Goal: Task Accomplishment & Management: Use online tool/utility

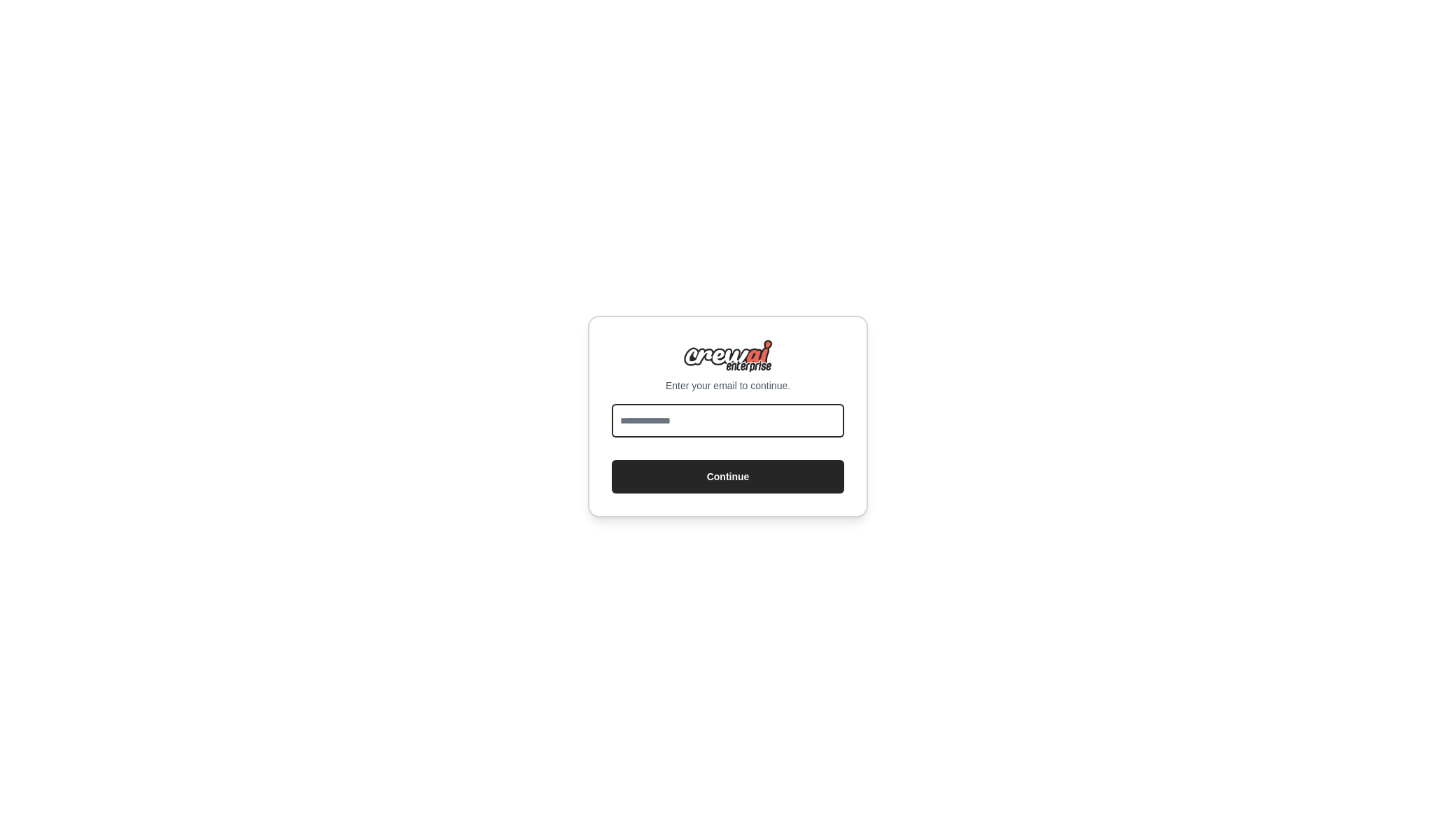
click at [674, 423] on input "email" at bounding box center [728, 420] width 232 height 33
type input "**********"
click at [690, 471] on button "Continue" at bounding box center [728, 476] width 232 height 33
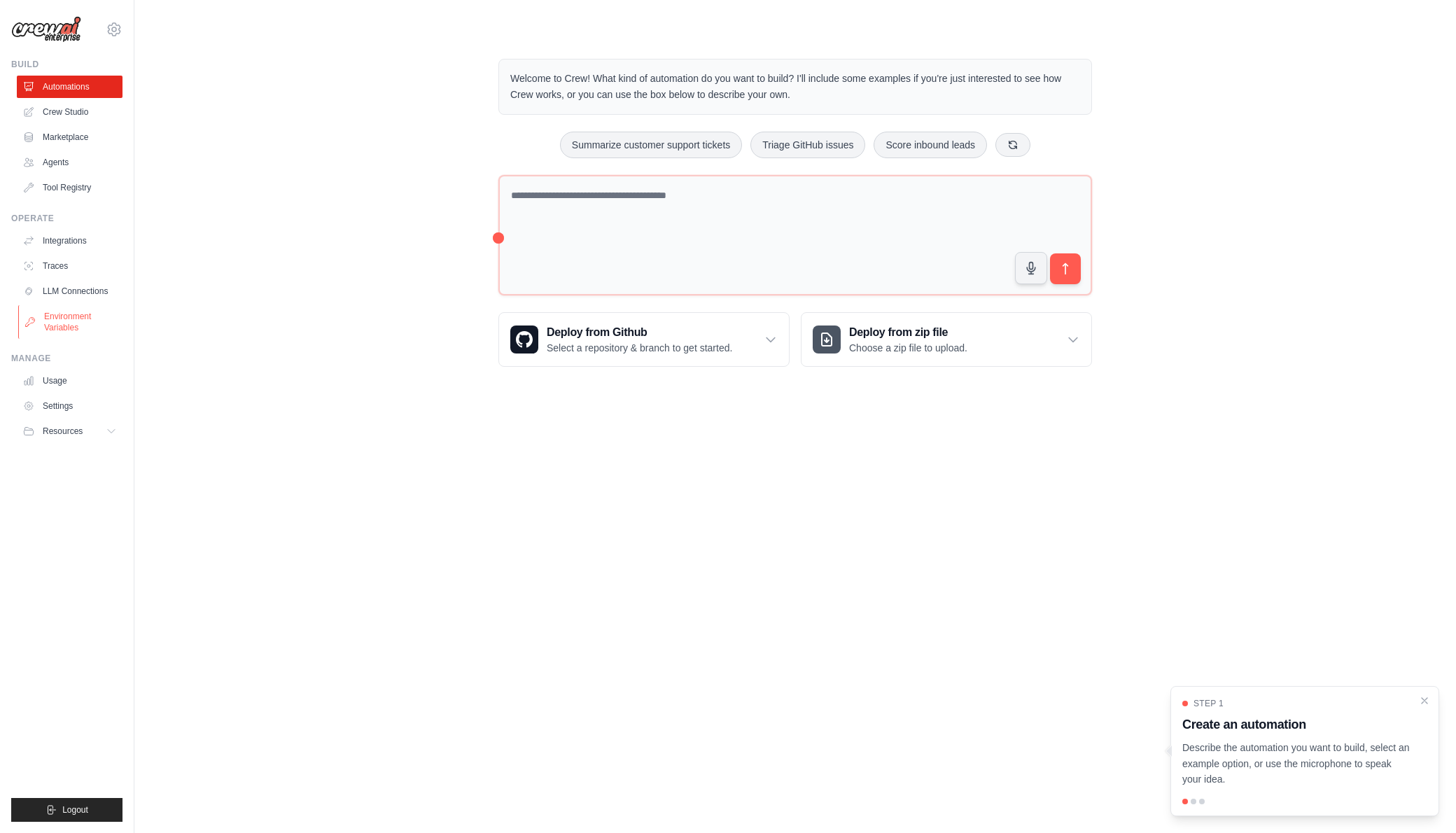
click at [69, 322] on link "Environment Variables" at bounding box center [71, 322] width 106 height 33
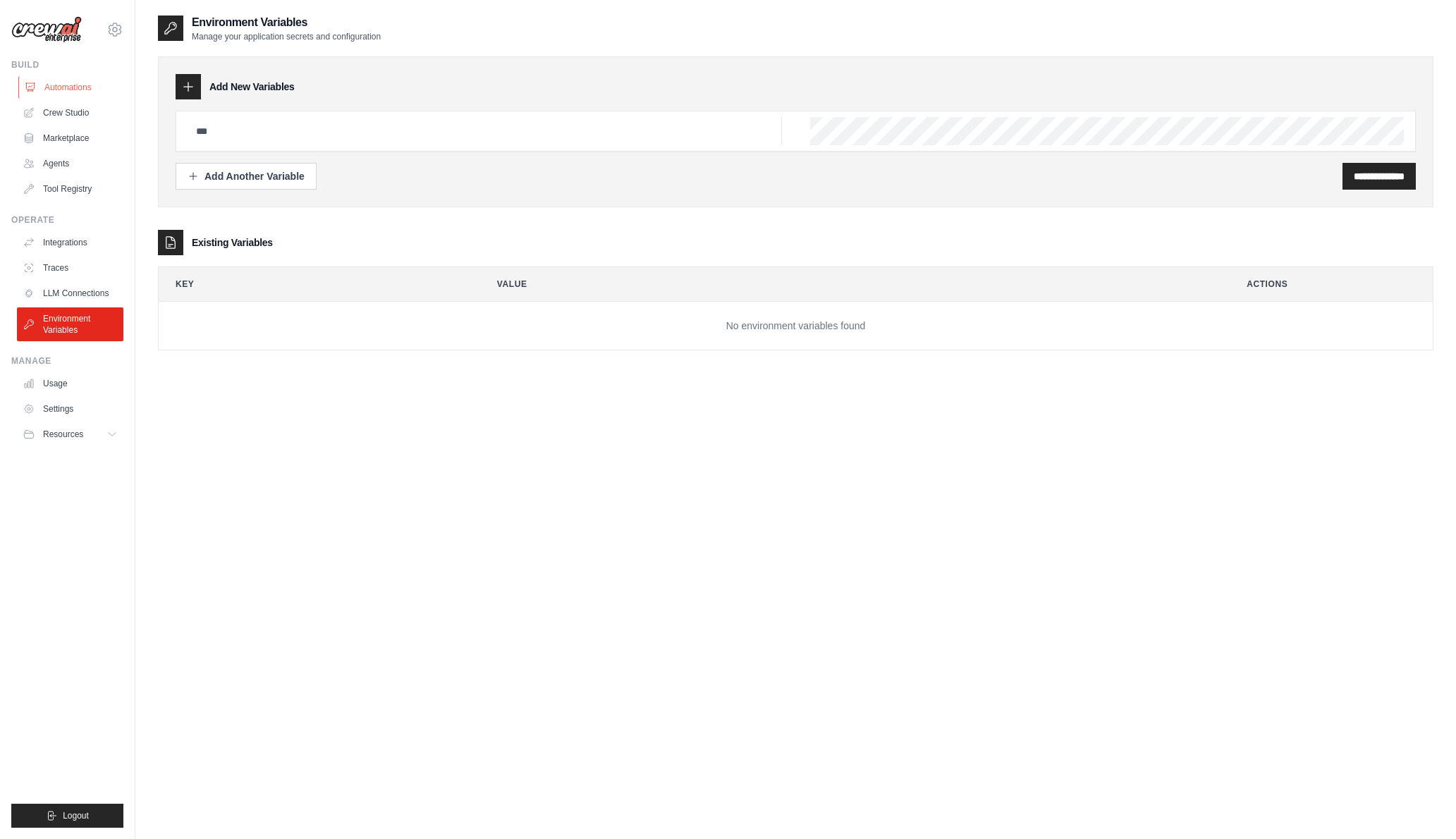
click at [62, 92] on link "Automations" at bounding box center [71, 87] width 107 height 23
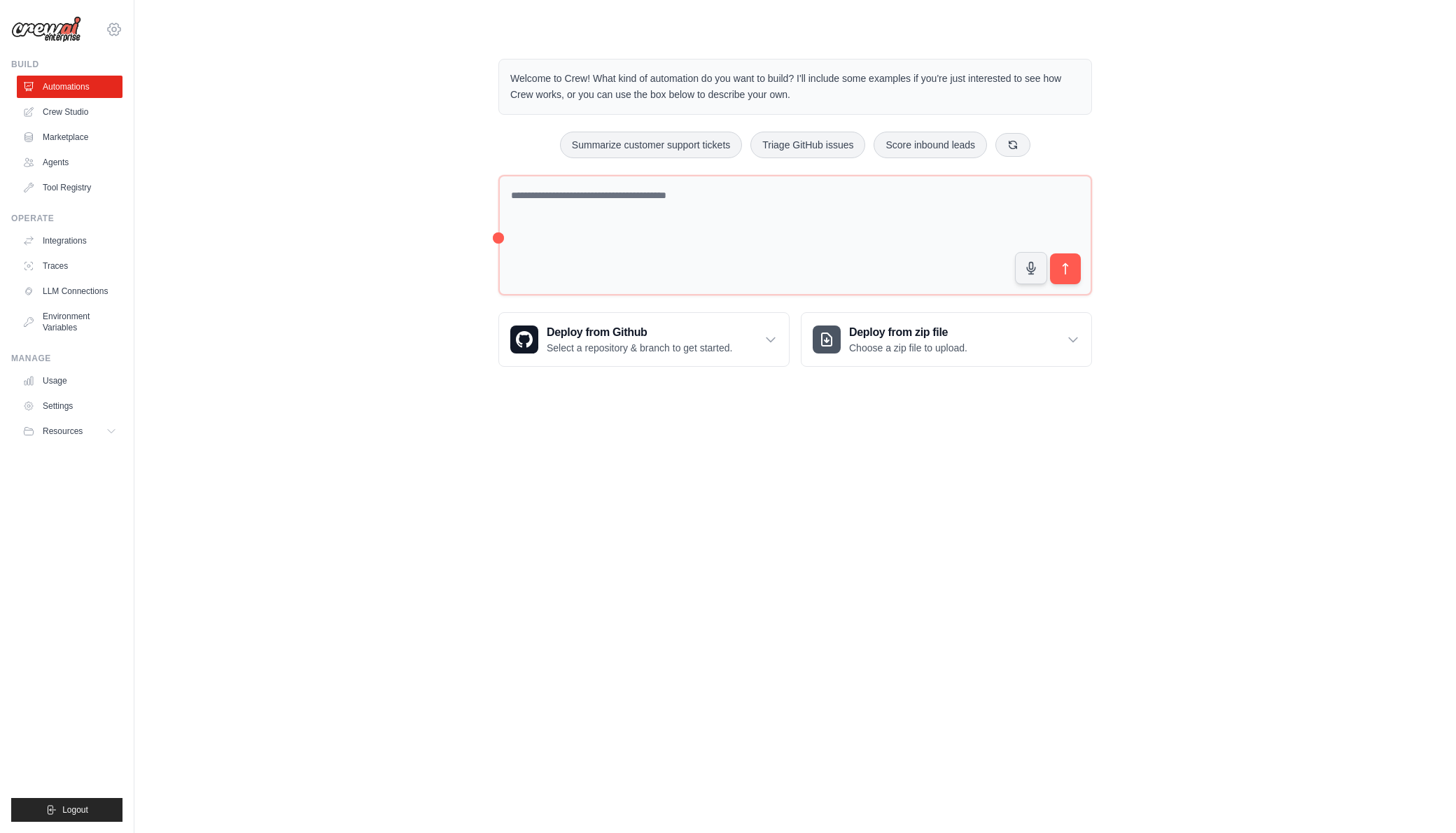
click at [121, 30] on div "andris@madison-reed.com Madison Reed Your organization ✓ Settings Build Automat…" at bounding box center [67, 416] width 135 height 833
click at [118, 30] on icon at bounding box center [114, 29] width 17 height 17
click at [114, 94] on link "Madison Reed" at bounding box center [114, 94] width 123 height 25
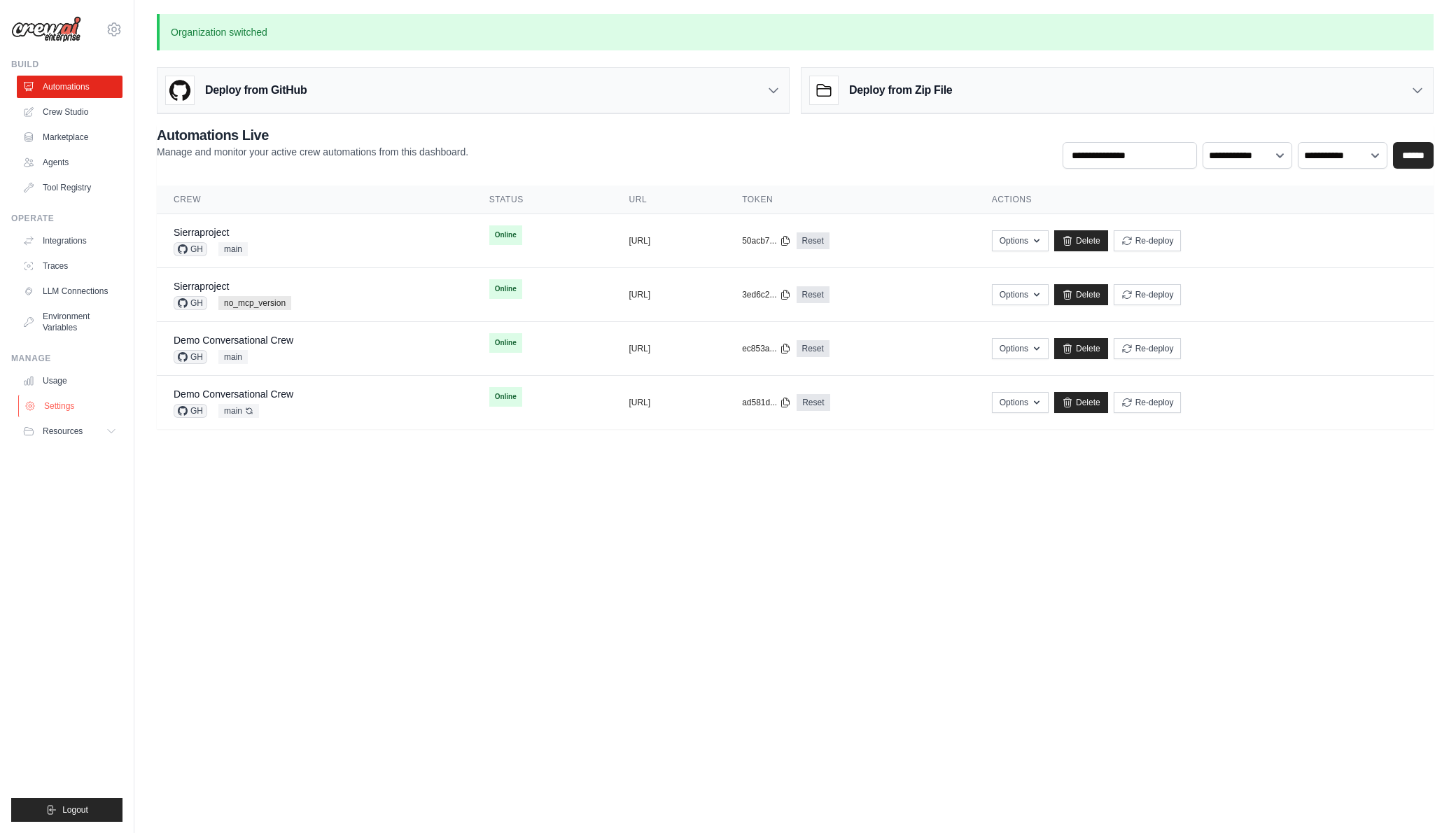
click at [57, 402] on link "Settings" at bounding box center [71, 406] width 106 height 23
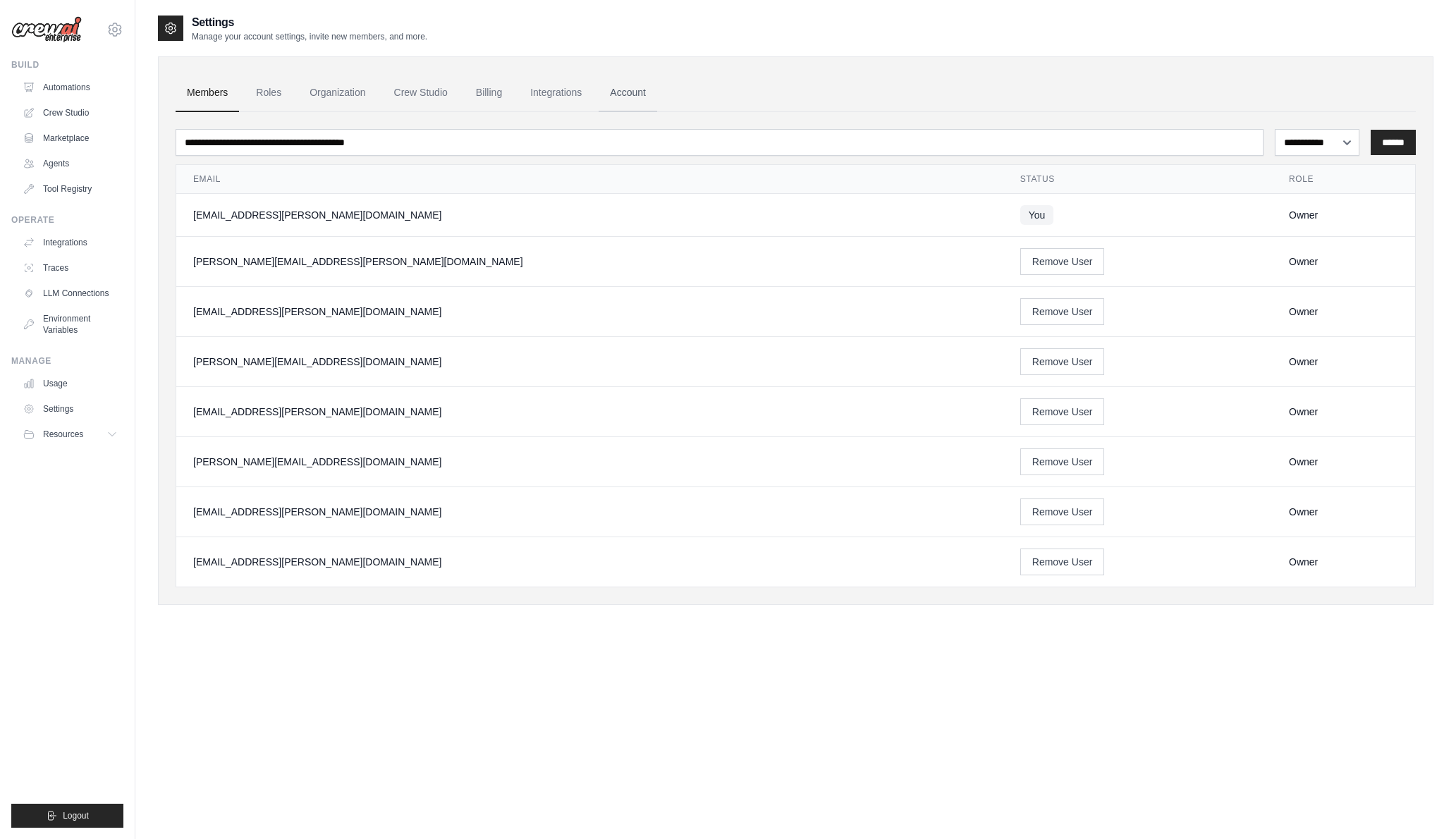
click at [620, 90] on link "Account" at bounding box center [628, 92] width 58 height 38
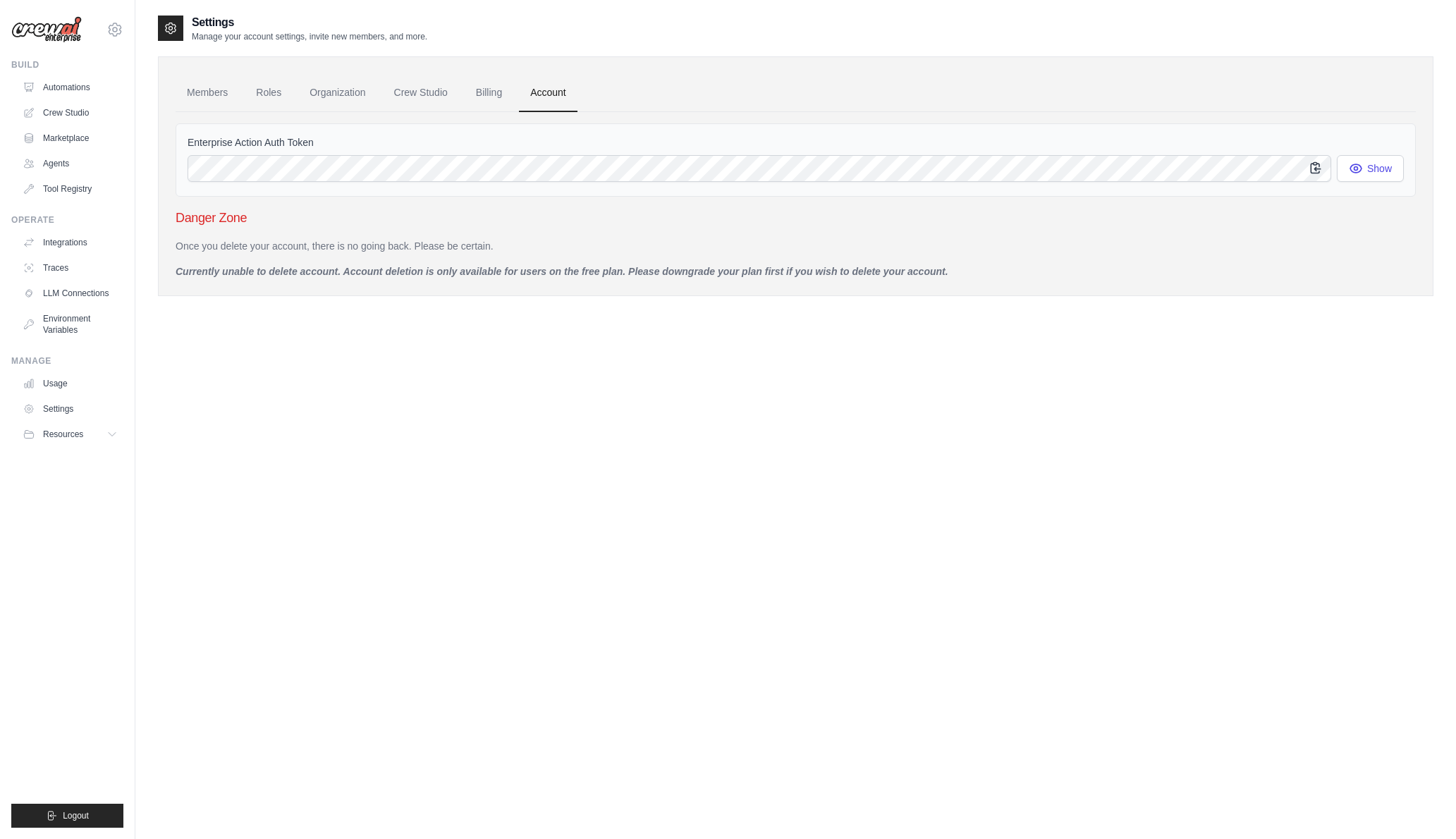
click at [1313, 166] on icon "button" at bounding box center [1315, 168] width 14 height 14
click at [63, 239] on link "Integrations" at bounding box center [71, 243] width 107 height 23
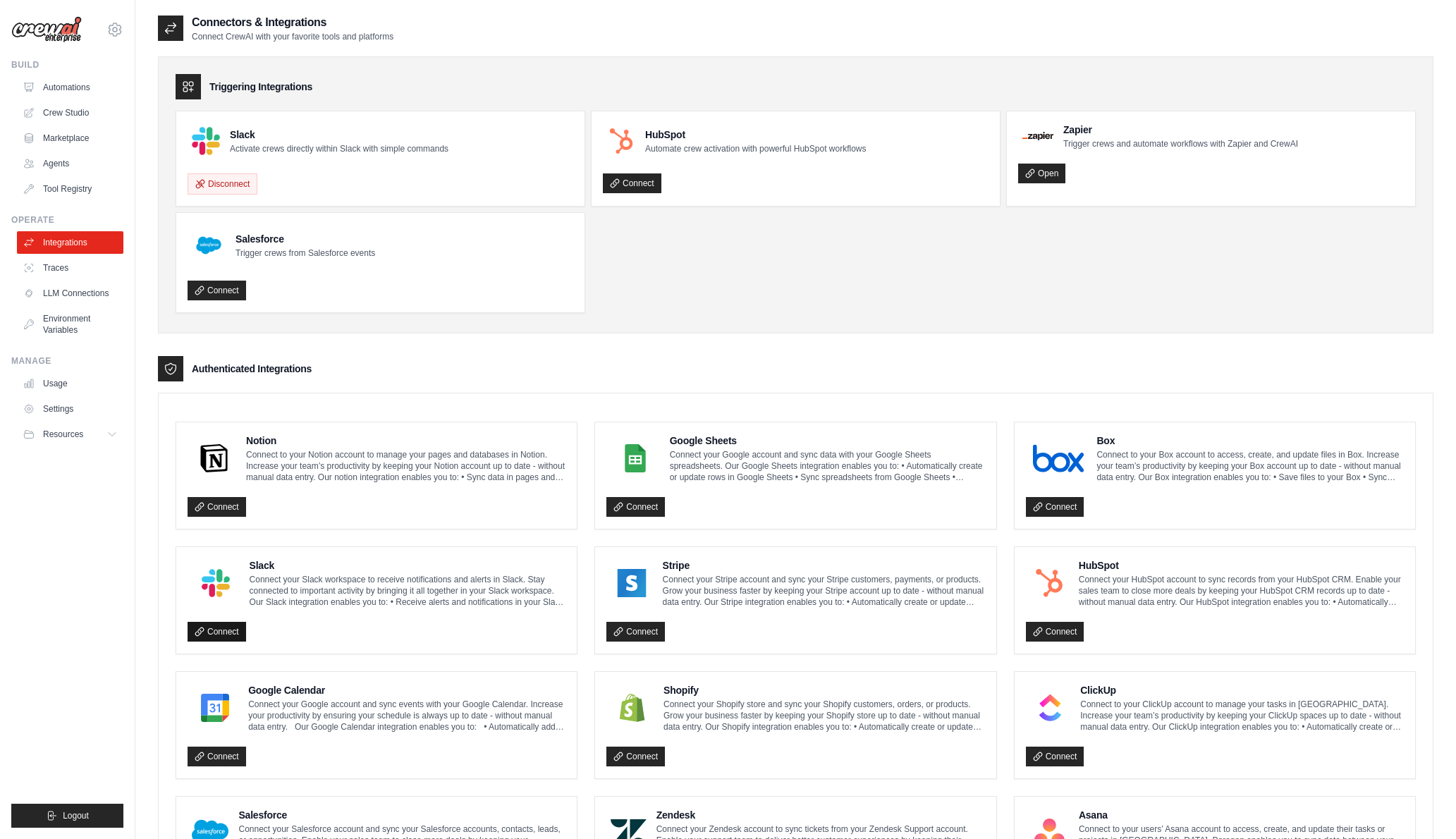
click at [225, 632] on link "Connect" at bounding box center [217, 631] width 58 height 19
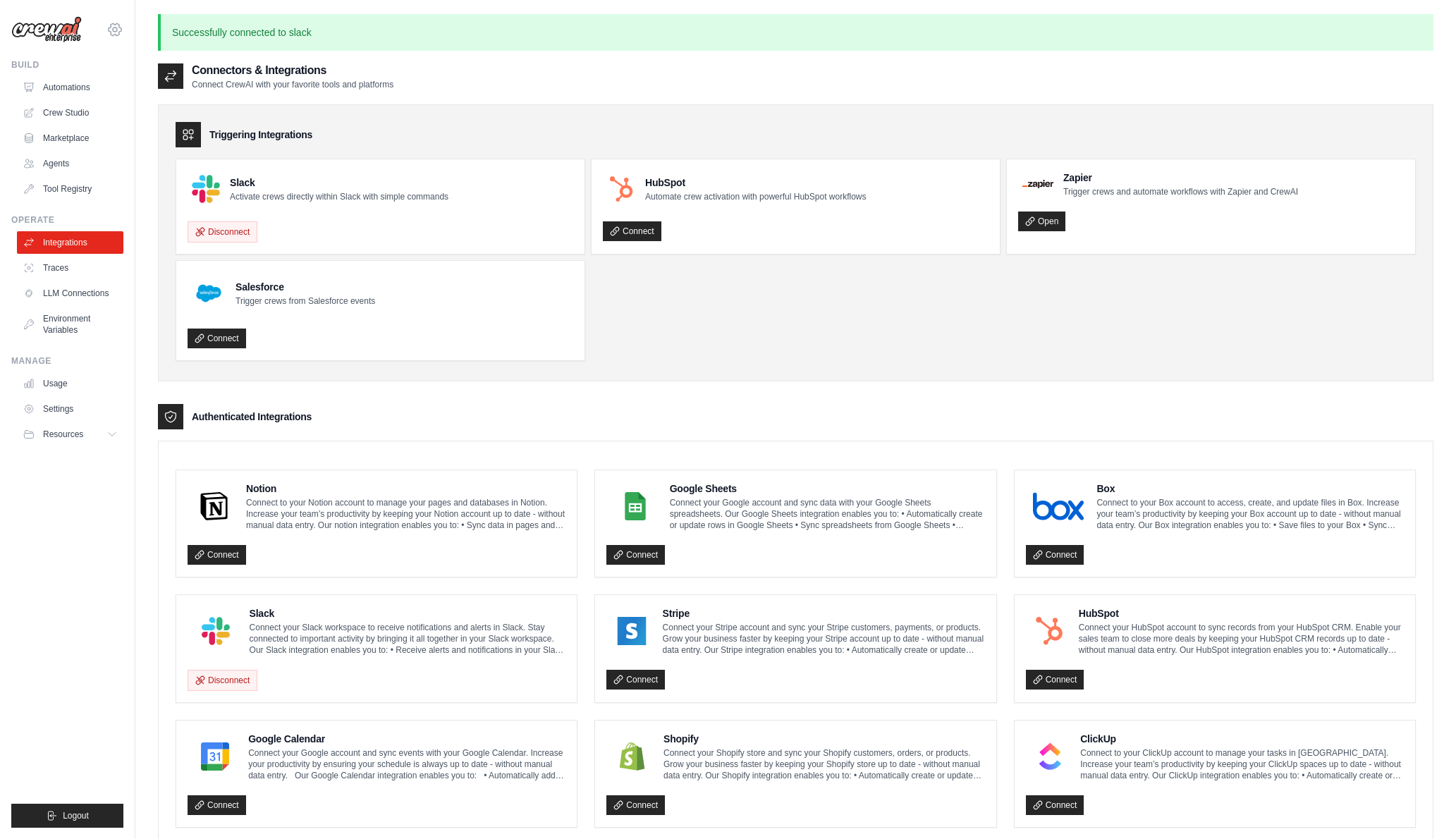
click at [115, 30] on icon at bounding box center [114, 29] width 17 height 17
click at [101, 5] on div "andris@madison-reed.com Madison Reed ✓ Your organization Settings" at bounding box center [67, 22] width 112 height 45
click at [58, 405] on link "Settings" at bounding box center [71, 409] width 107 height 23
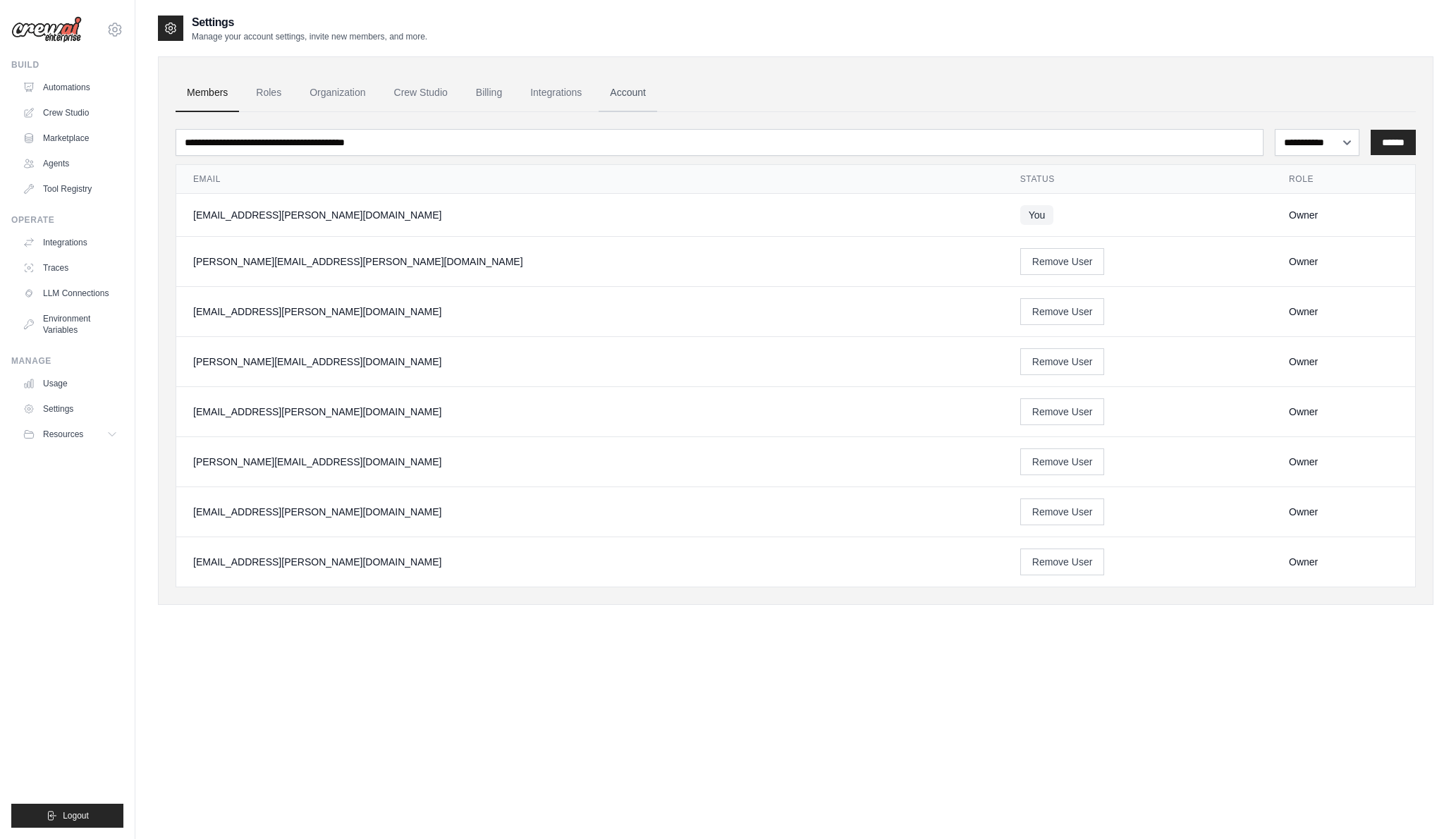
click at [629, 91] on link "Account" at bounding box center [628, 92] width 58 height 38
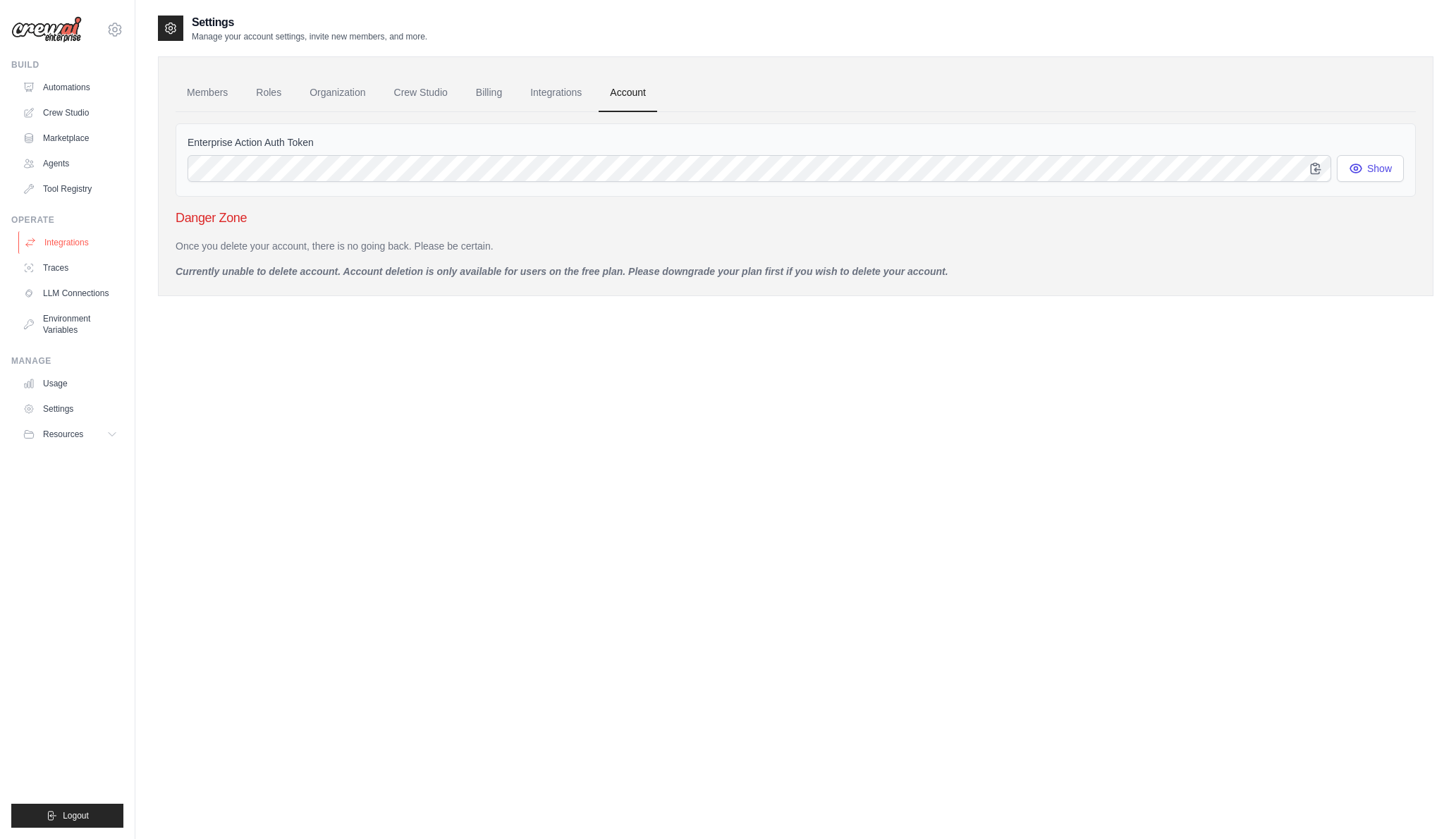
click at [72, 239] on link "Integrations" at bounding box center [71, 243] width 107 height 23
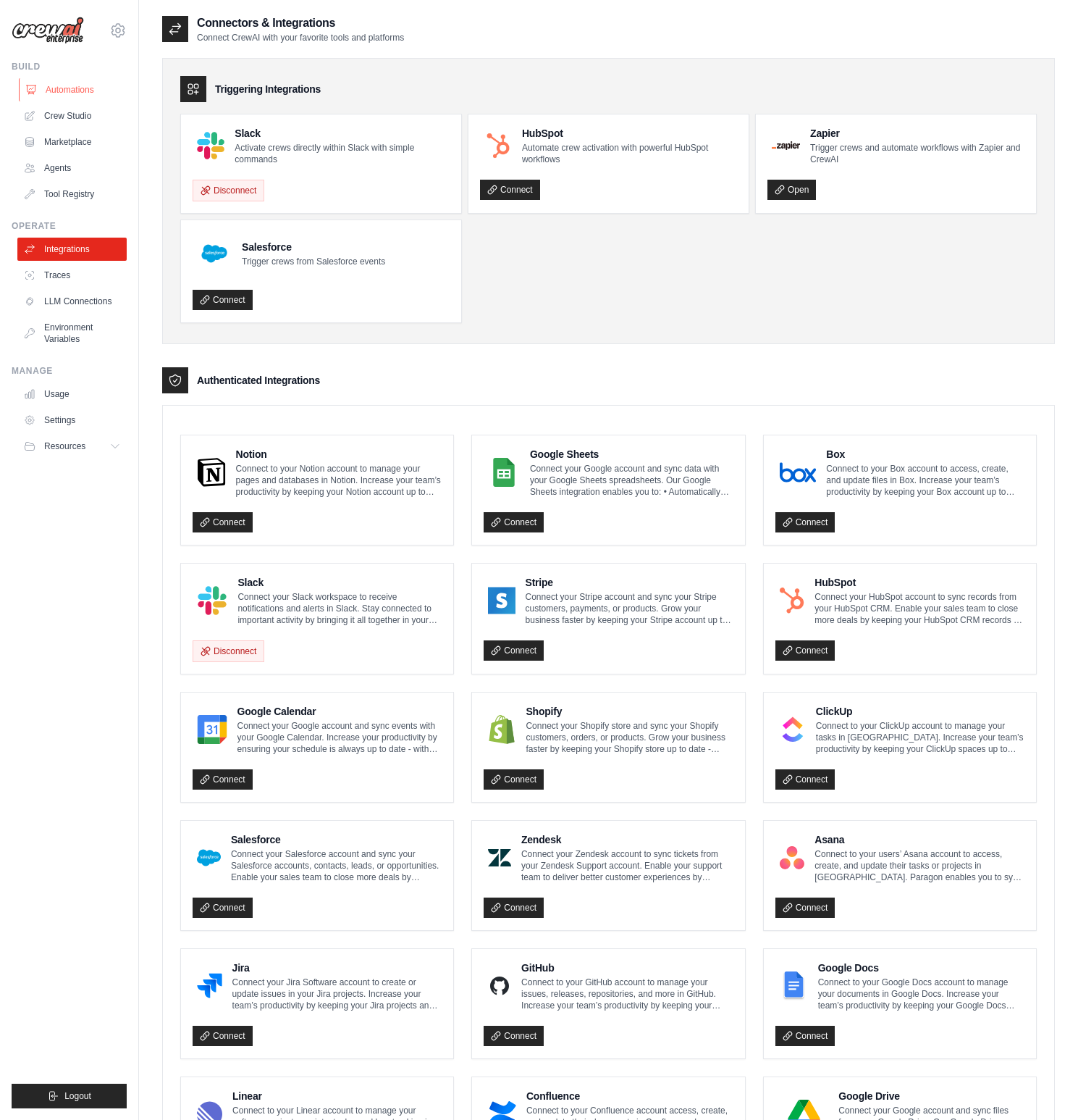
click at [65, 84] on link "Automations" at bounding box center [73, 90] width 109 height 24
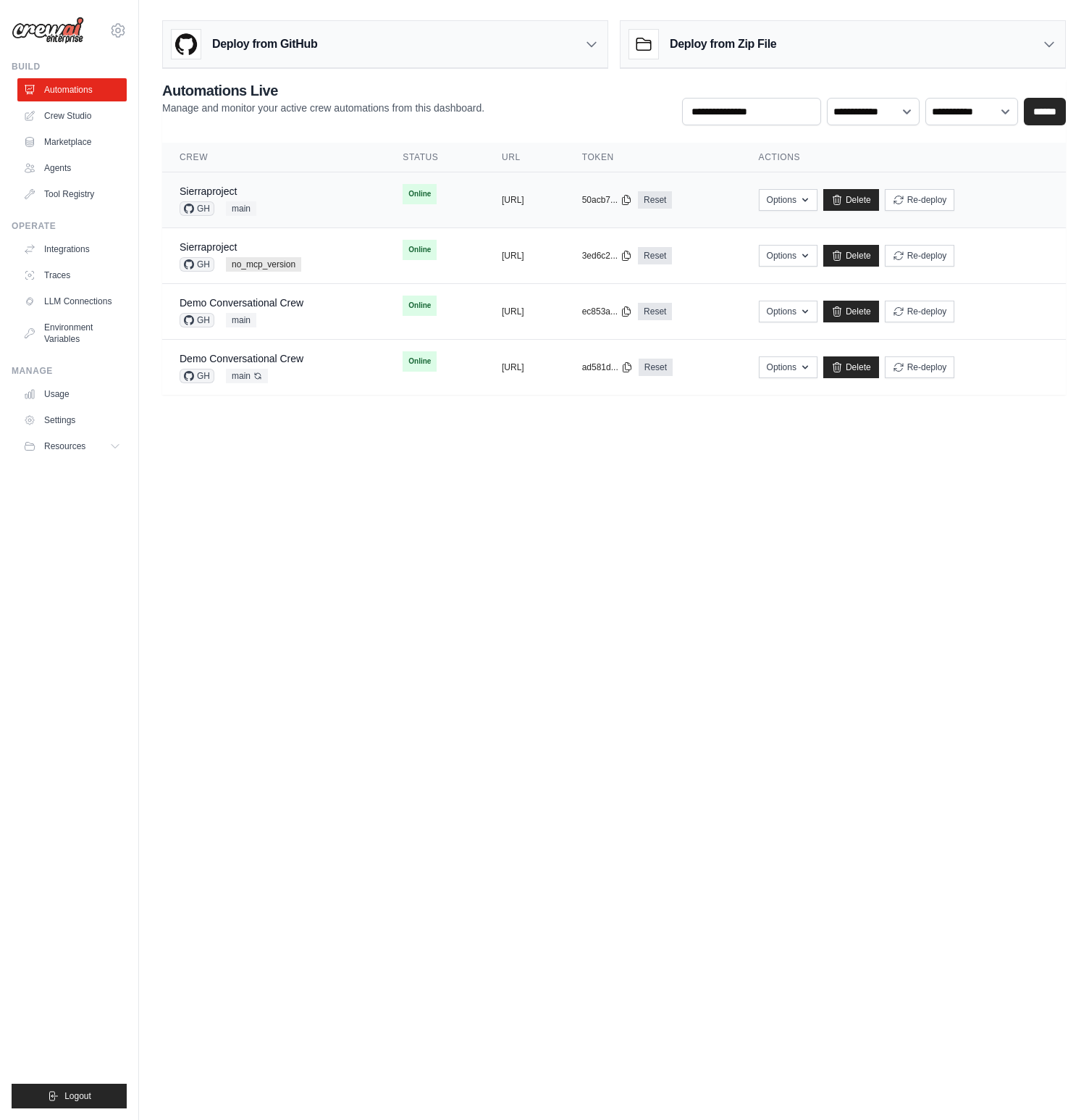
click at [308, 209] on div "Sierraproject GH main" at bounding box center [274, 199] width 188 height 32
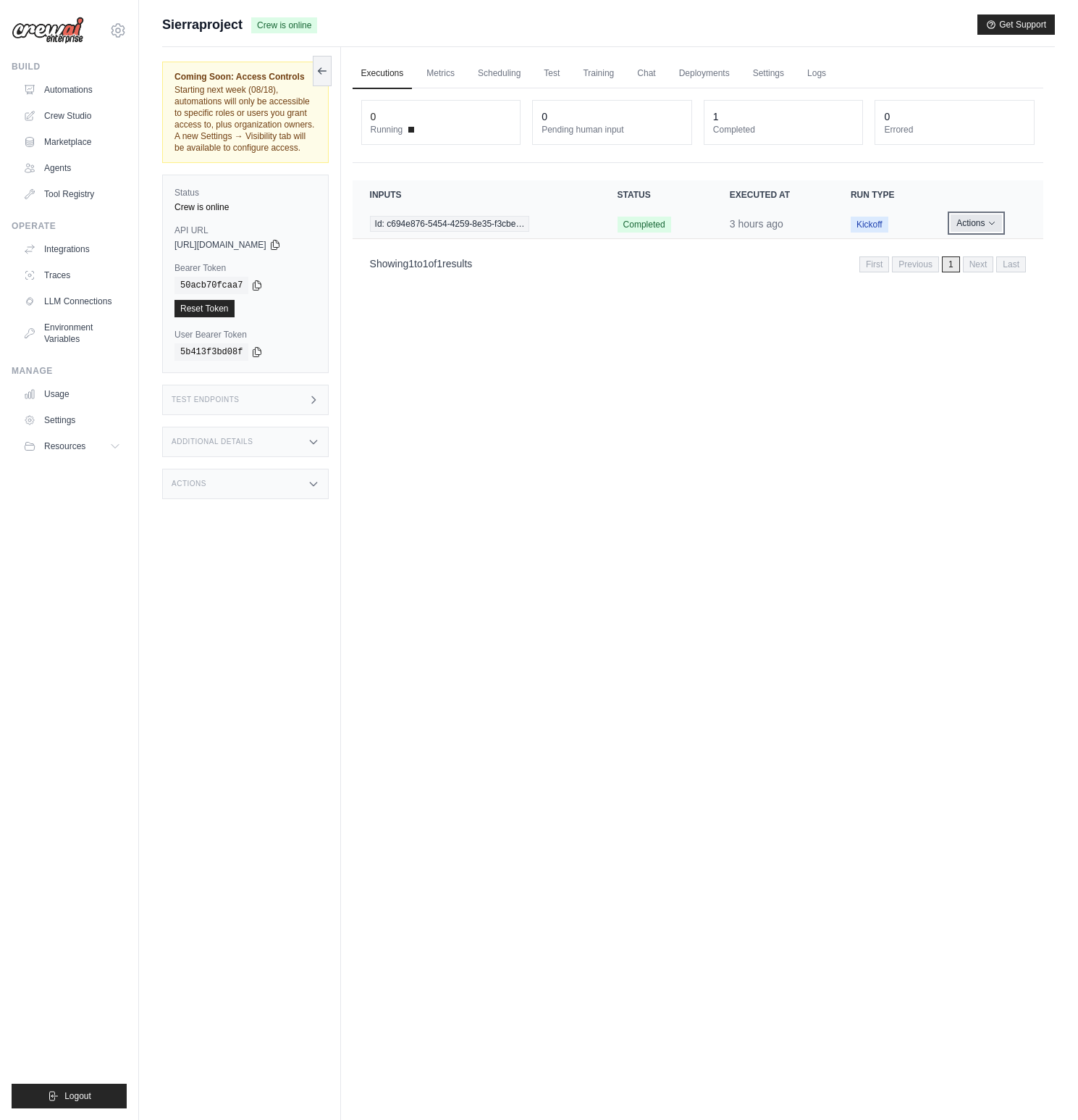
click at [972, 223] on button "Actions" at bounding box center [976, 223] width 52 height 17
click at [245, 398] on div "Test Endpoints" at bounding box center [245, 400] width 166 height 31
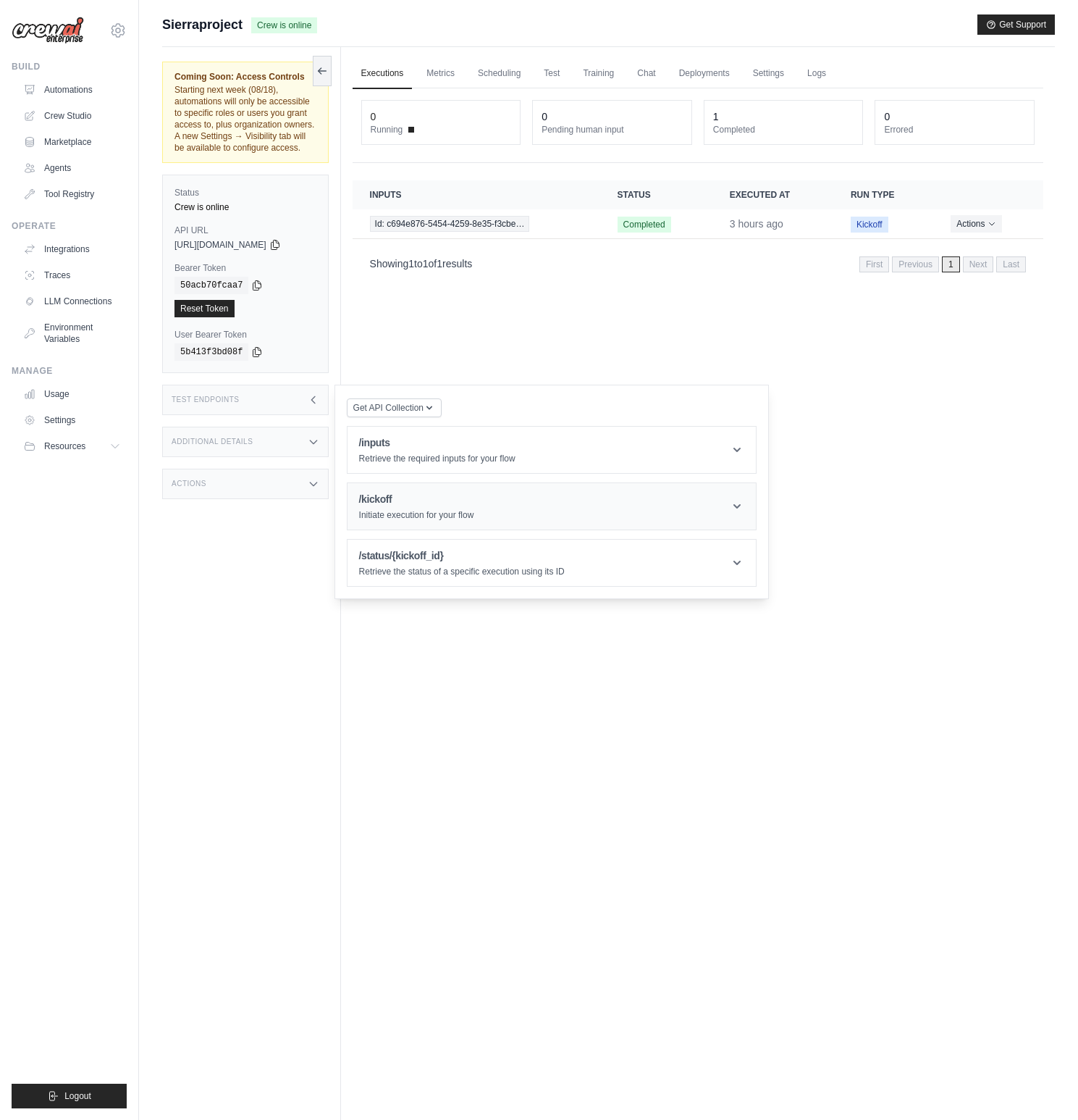
click at [393, 505] on h1 "/kickoff" at bounding box center [416, 499] width 115 height 14
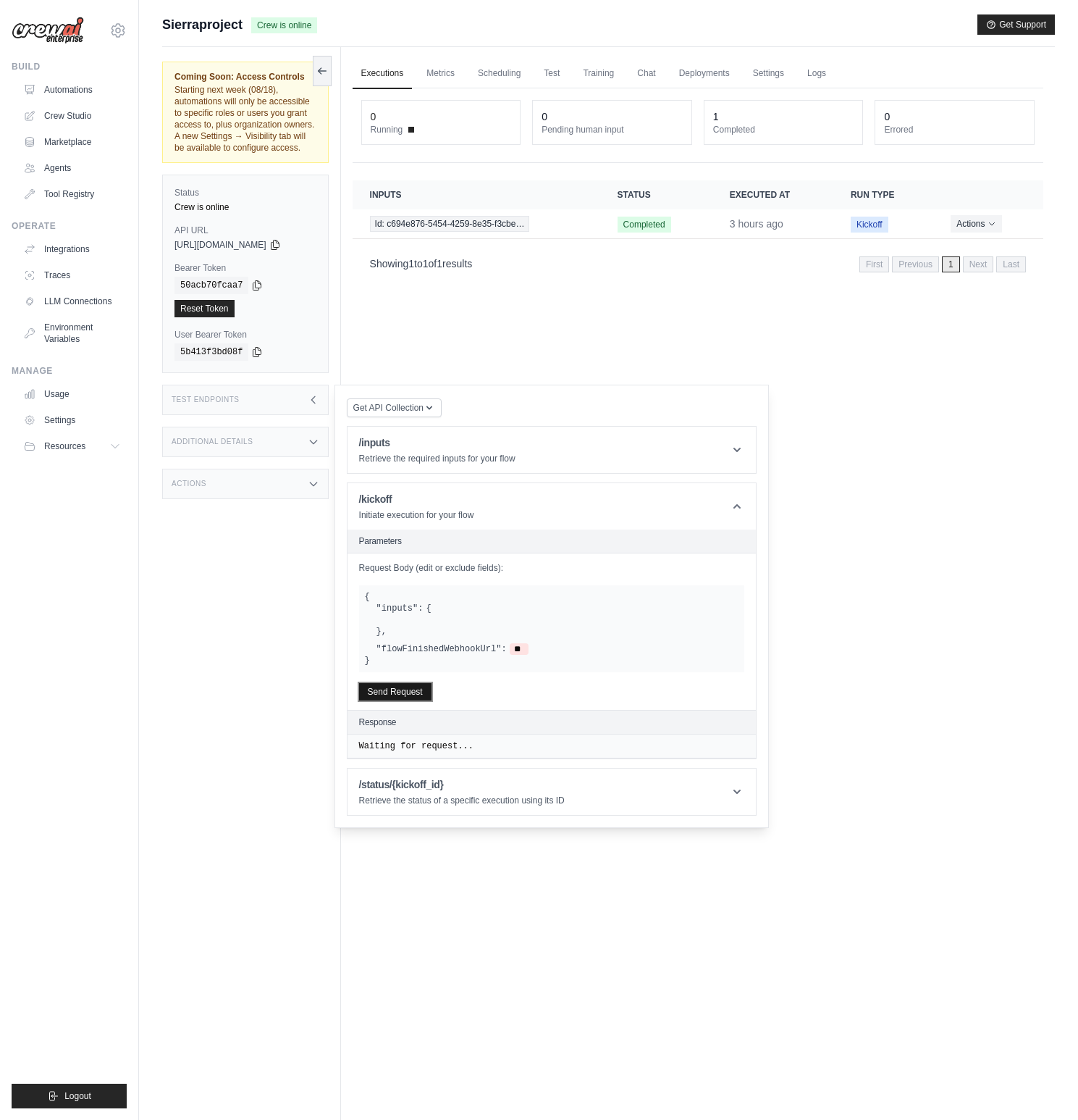
click at [398, 692] on button "Send Request" at bounding box center [395, 691] width 72 height 17
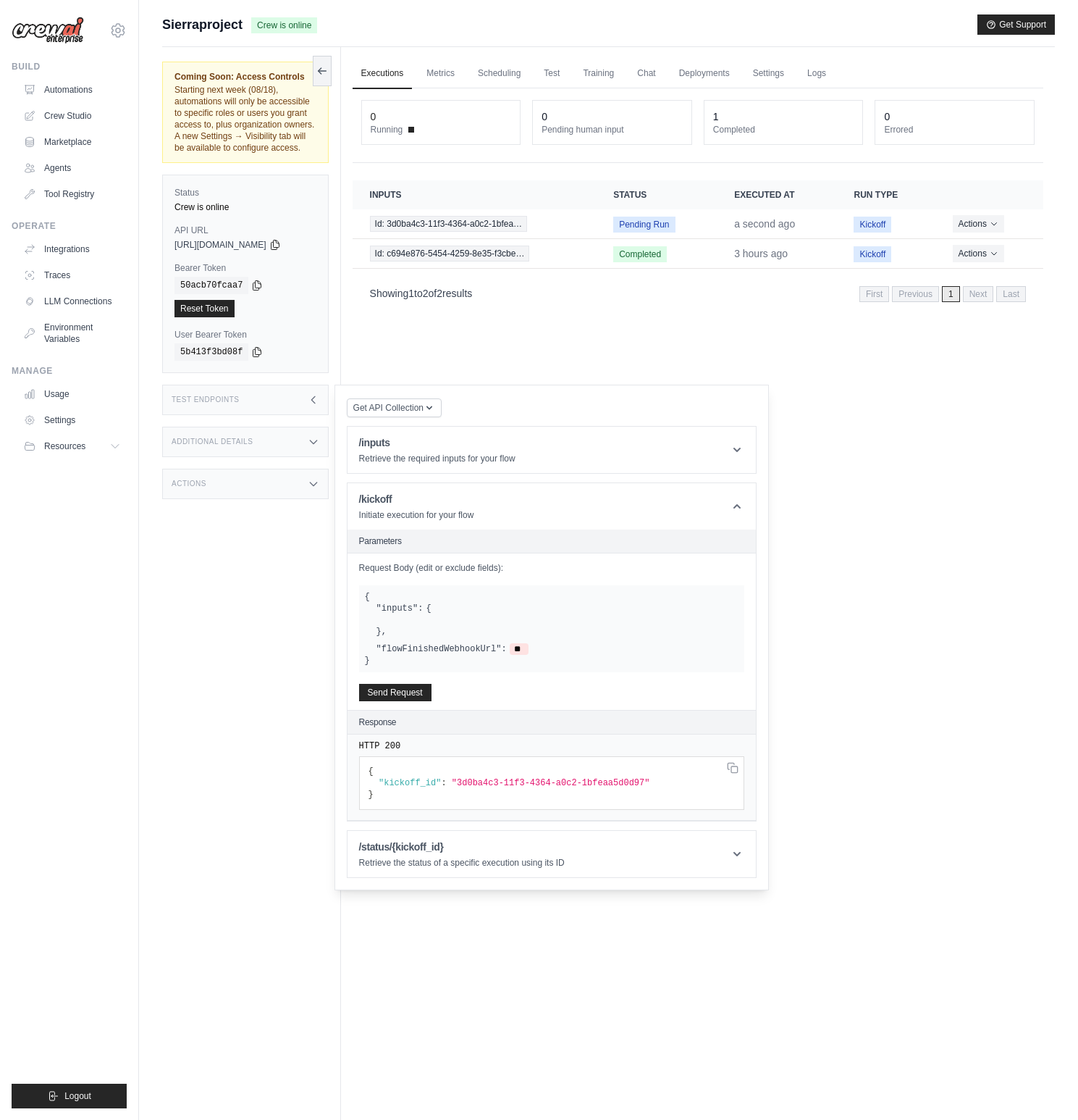
click at [487, 783] on span ""3d0ba4c3-11f3-4364-a0c2-1bfeaa5d0d97"" at bounding box center [551, 783] width 198 height 10
click at [0, 0] on icon at bounding box center [0, 0] width 0 height 0
click at [570, 795] on pre "{ "kickoff_id" : "3d0ba4c3-11f3-4364-a0c2-1bfeaa5d0d97" }" at bounding box center [552, 783] width 385 height 53
drag, startPoint x: 462, startPoint y: 783, endPoint x: 648, endPoint y: 781, distance: 186.0
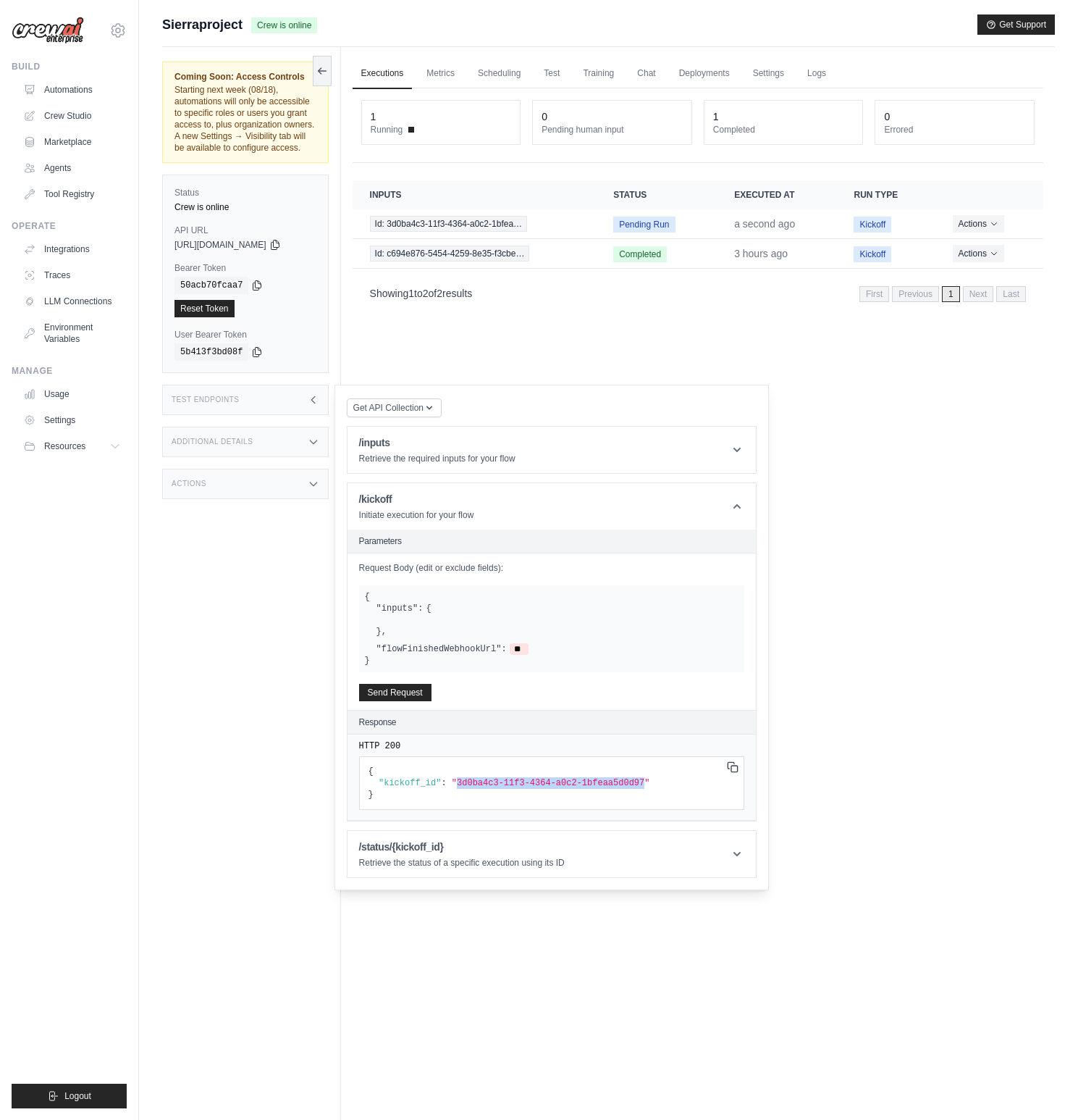
click at [648, 781] on span ""3d0ba4c3-11f3-4364-a0c2-1bfeaa5d0d97"" at bounding box center [551, 783] width 198 height 10
copy span "3d0ba4c3-11f3-4364-a0c2-1bfeaa5d0d97"
click at [516, 849] on h1 "/status/{kickoff_id}" at bounding box center [461, 847] width 205 height 14
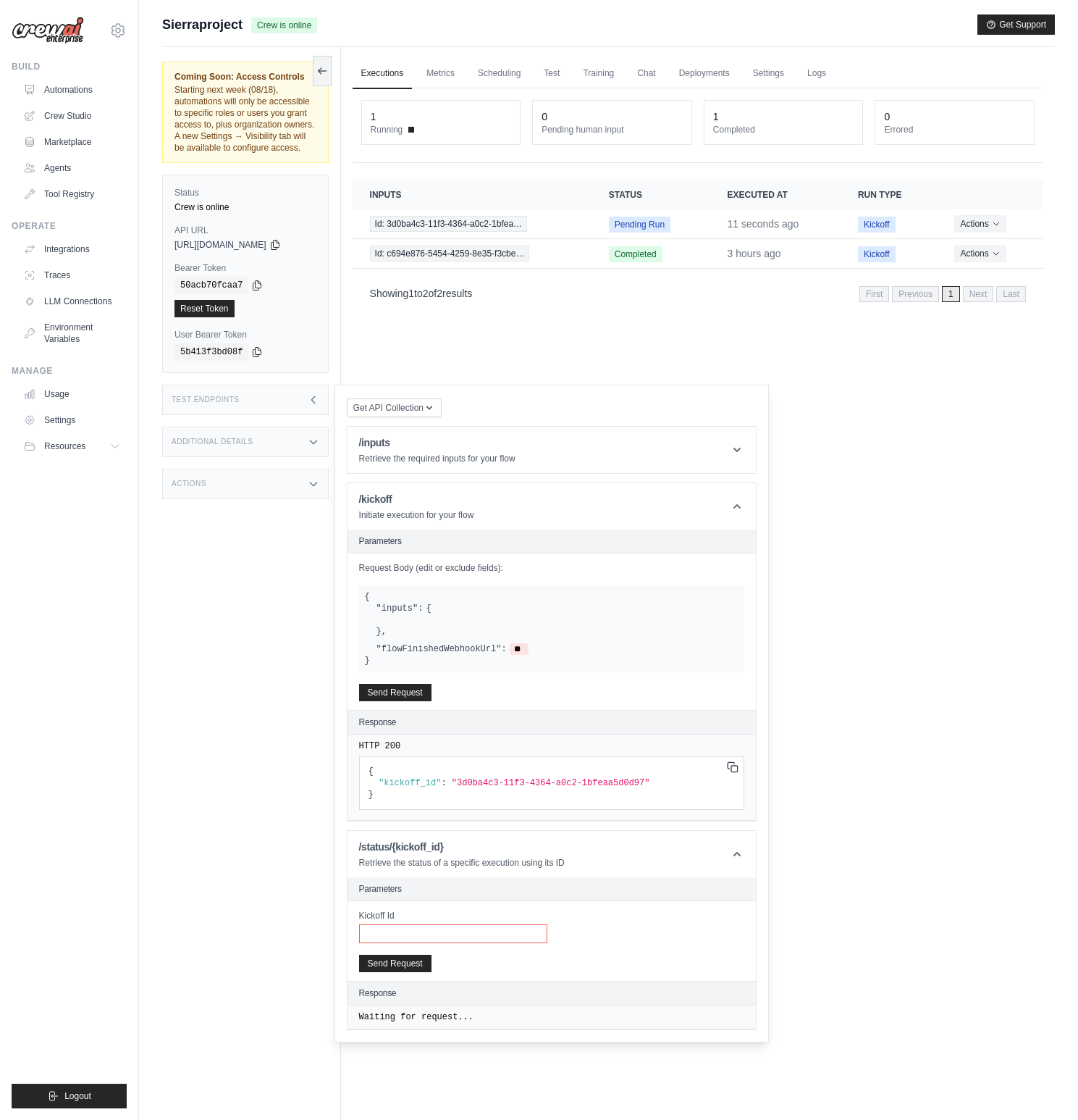
click at [403, 928] on input "Kickoff Id" at bounding box center [453, 934] width 188 height 19
paste input "**********"
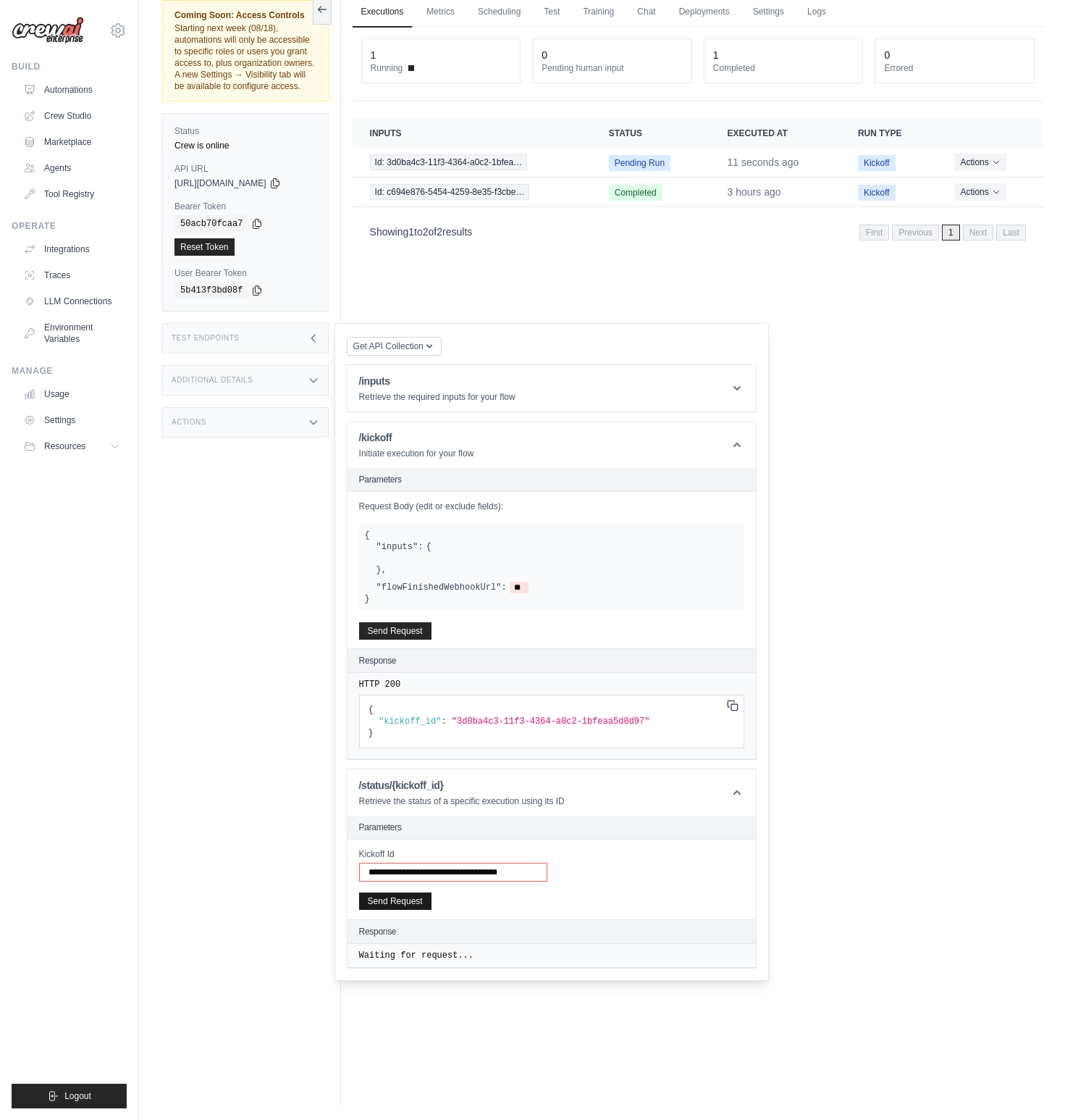
type input "**********"
click at [411, 902] on button "Send Request" at bounding box center [395, 901] width 72 height 17
